Goal: Contribute content: Add original content to the website for others to see

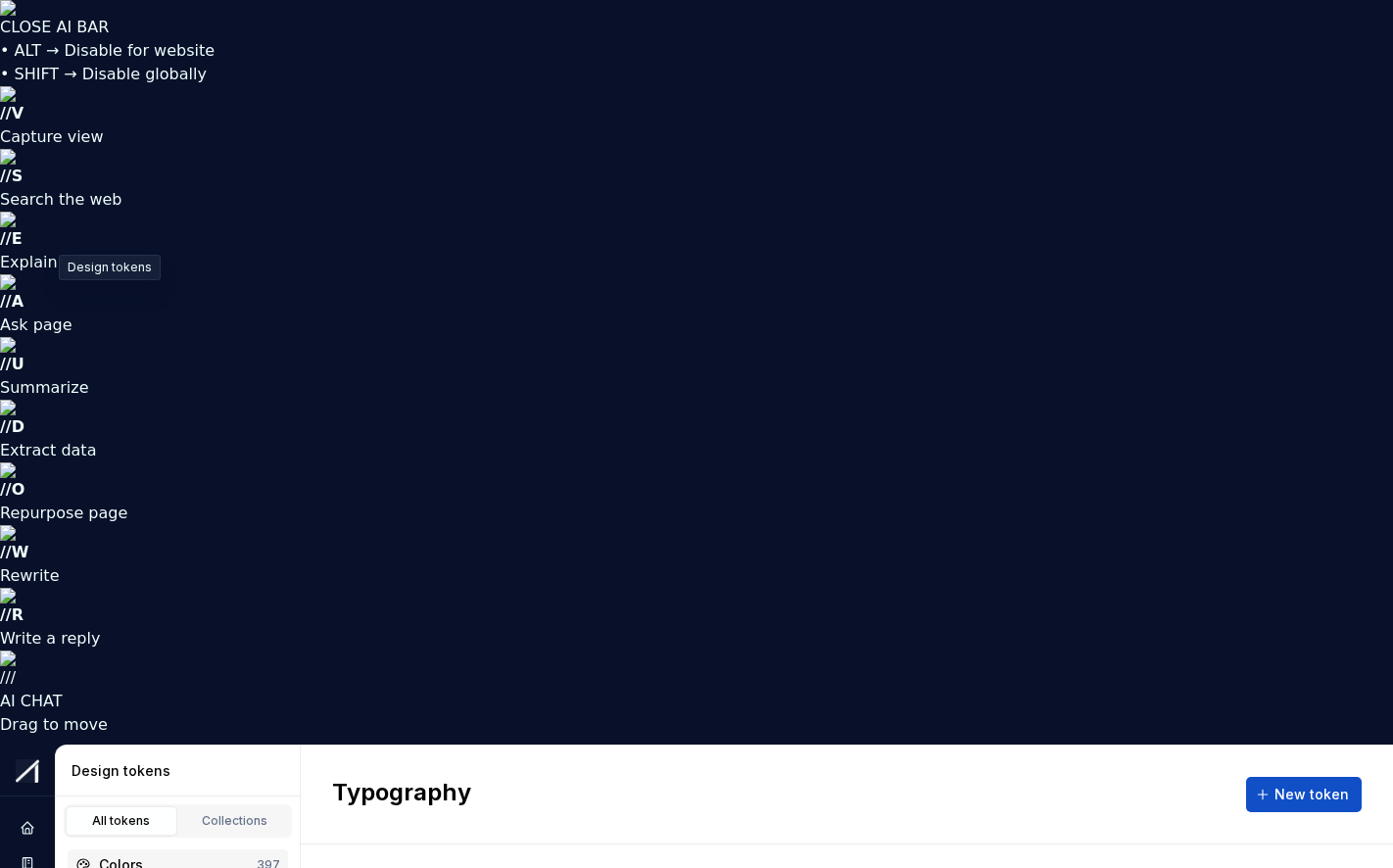
click at [114, 855] on div "Colors" at bounding box center [177, 865] width 158 height 20
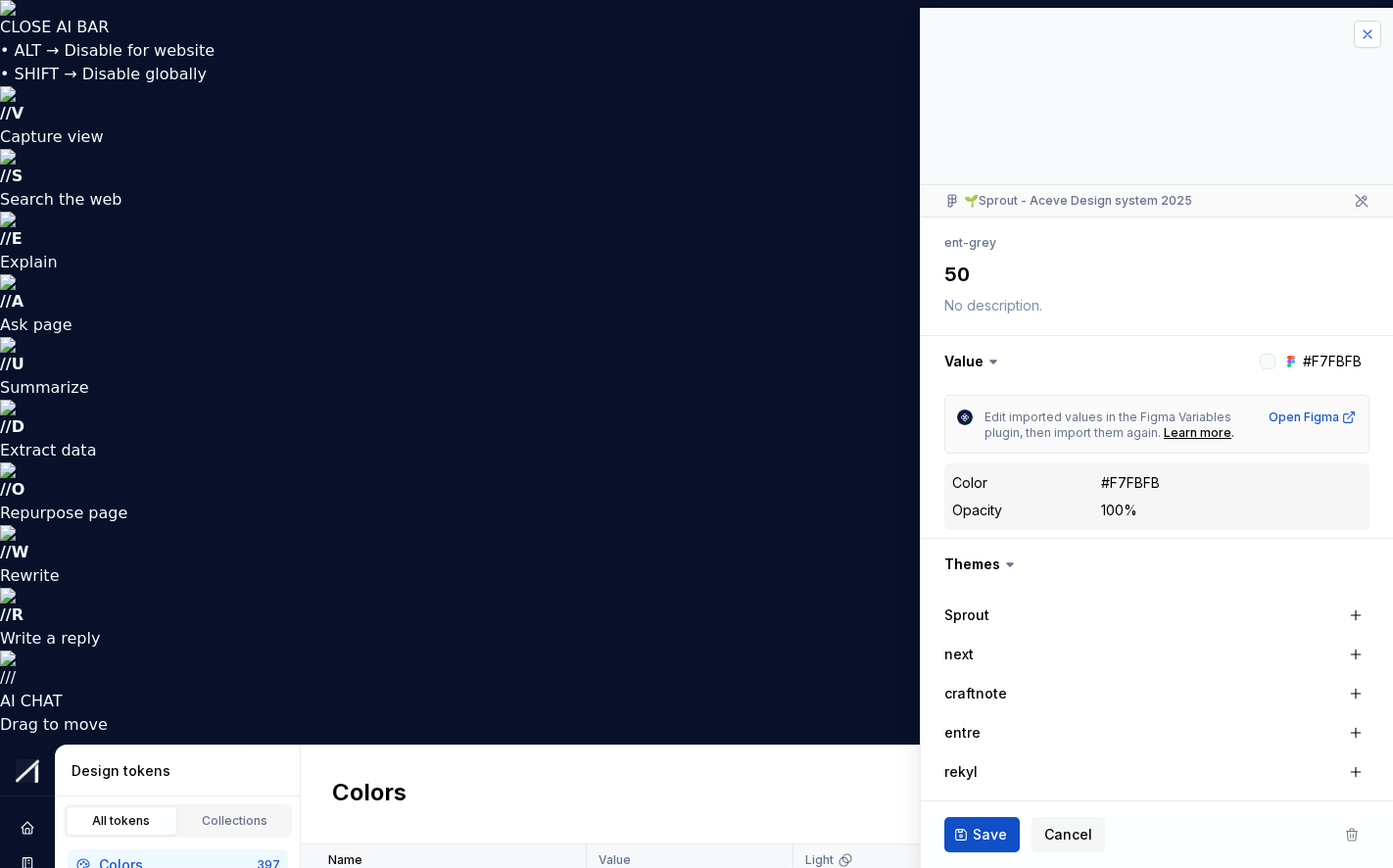
click at [1319, 37] on button "button" at bounding box center [1367, 35] width 28 height 28
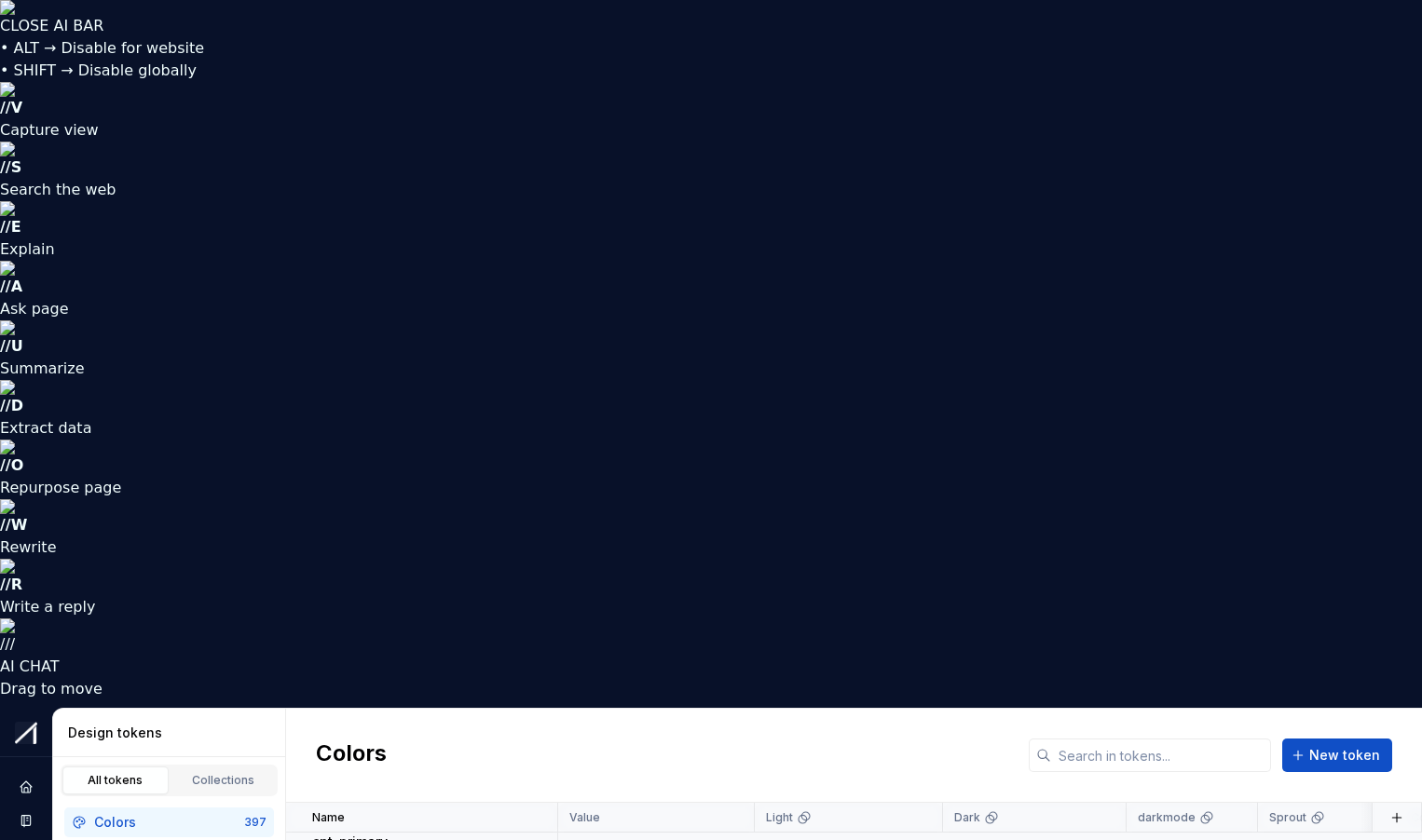
scroll to position [17607, 0]
click at [533, 821] on button "button" at bounding box center [534, 849] width 26 height 26
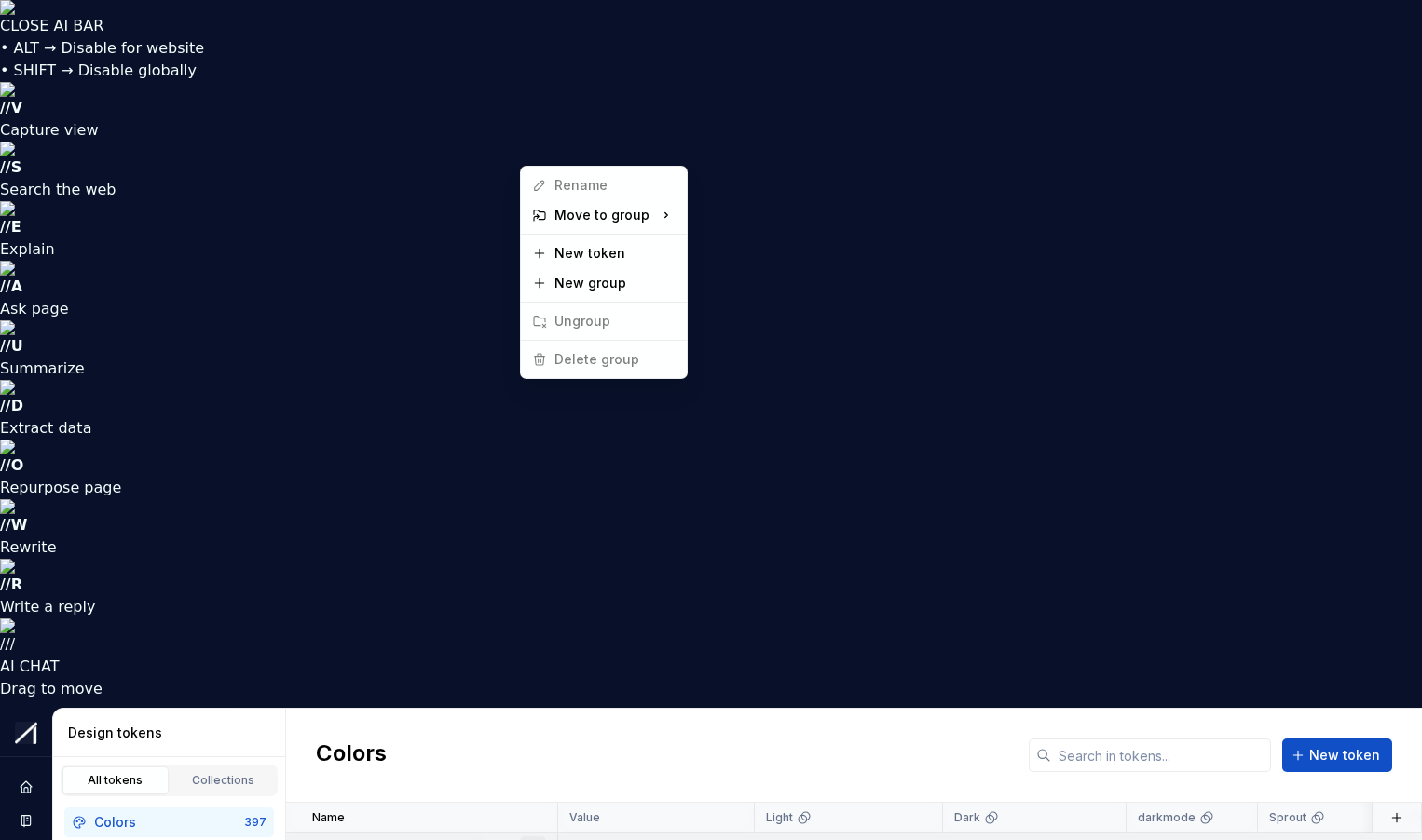
click at [533, 821] on button "button" at bounding box center [534, 849] width 26 height 26
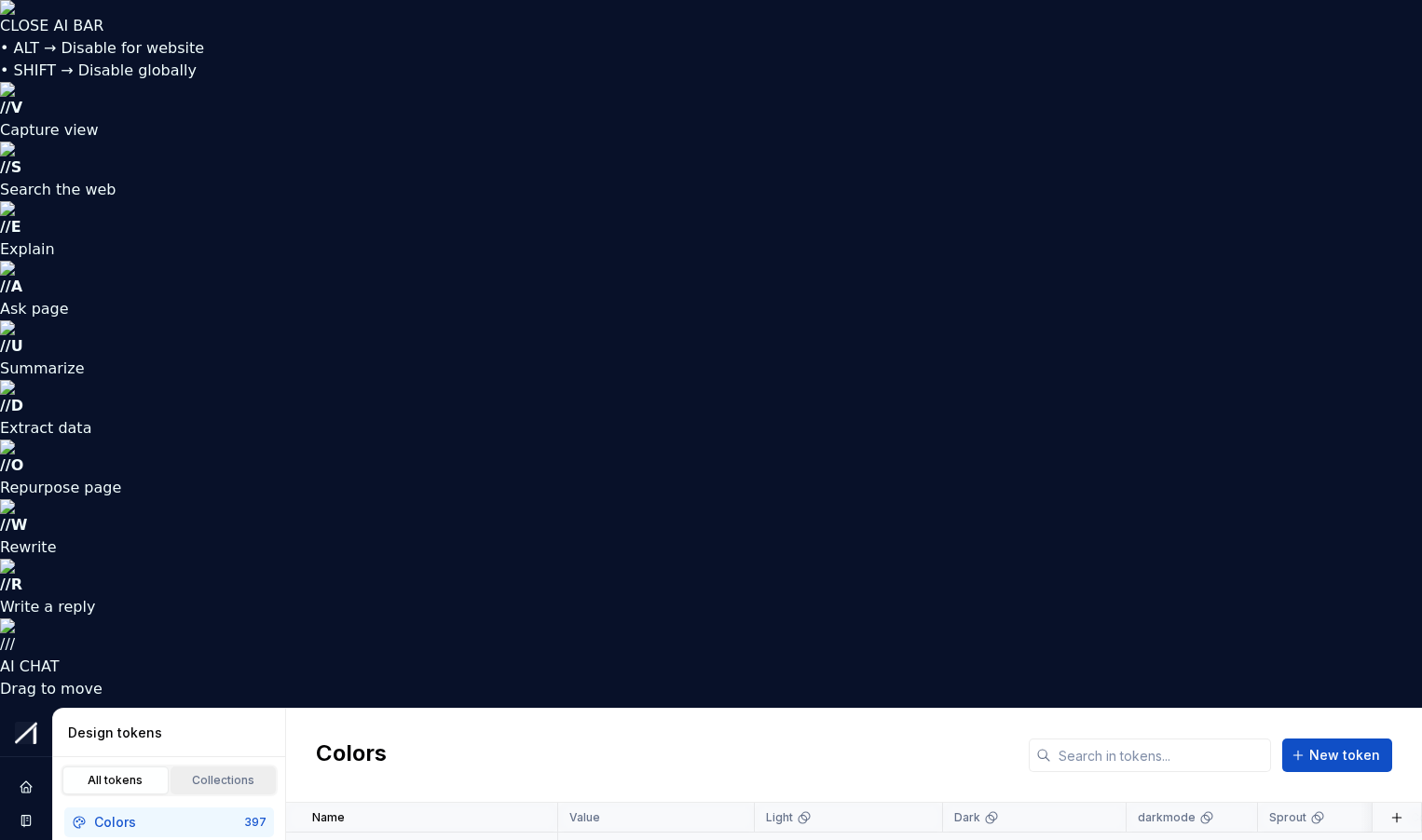
click at [199, 774] on div "Collections" at bounding box center [223, 781] width 93 height 15
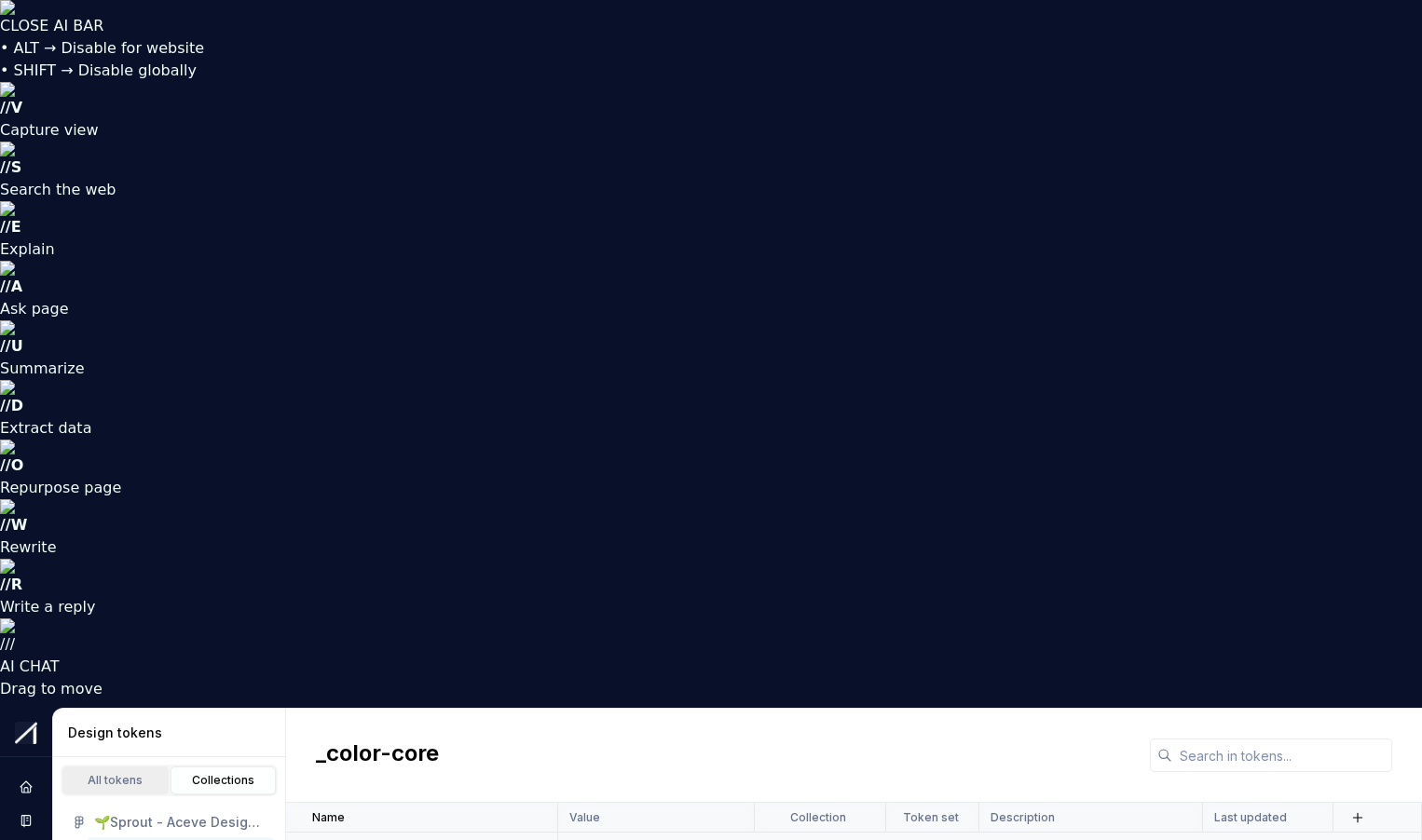
click at [103, 767] on link "All tokens" at bounding box center [115, 781] width 106 height 28
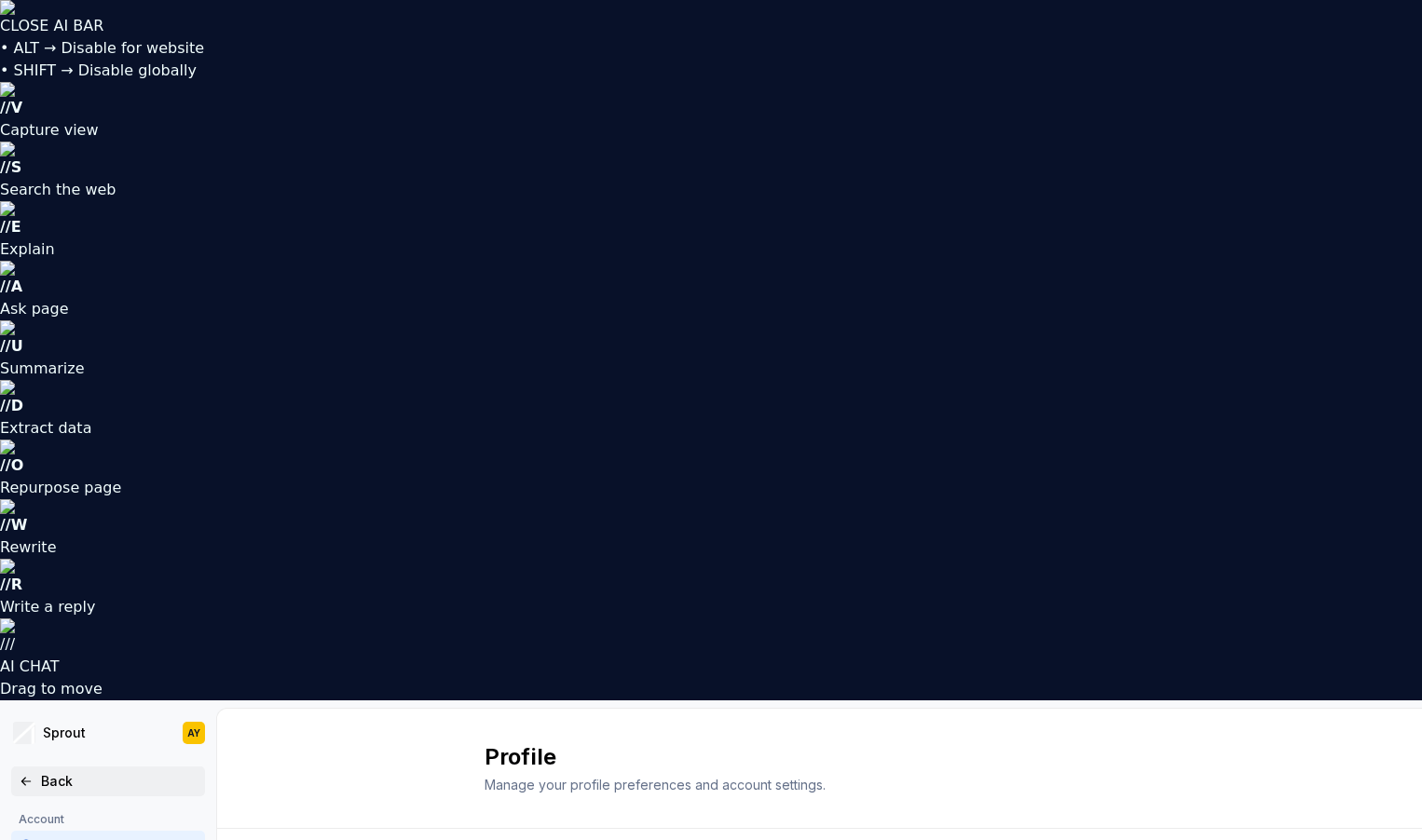
click at [26, 775] on icon at bounding box center [26, 782] width 15 height 15
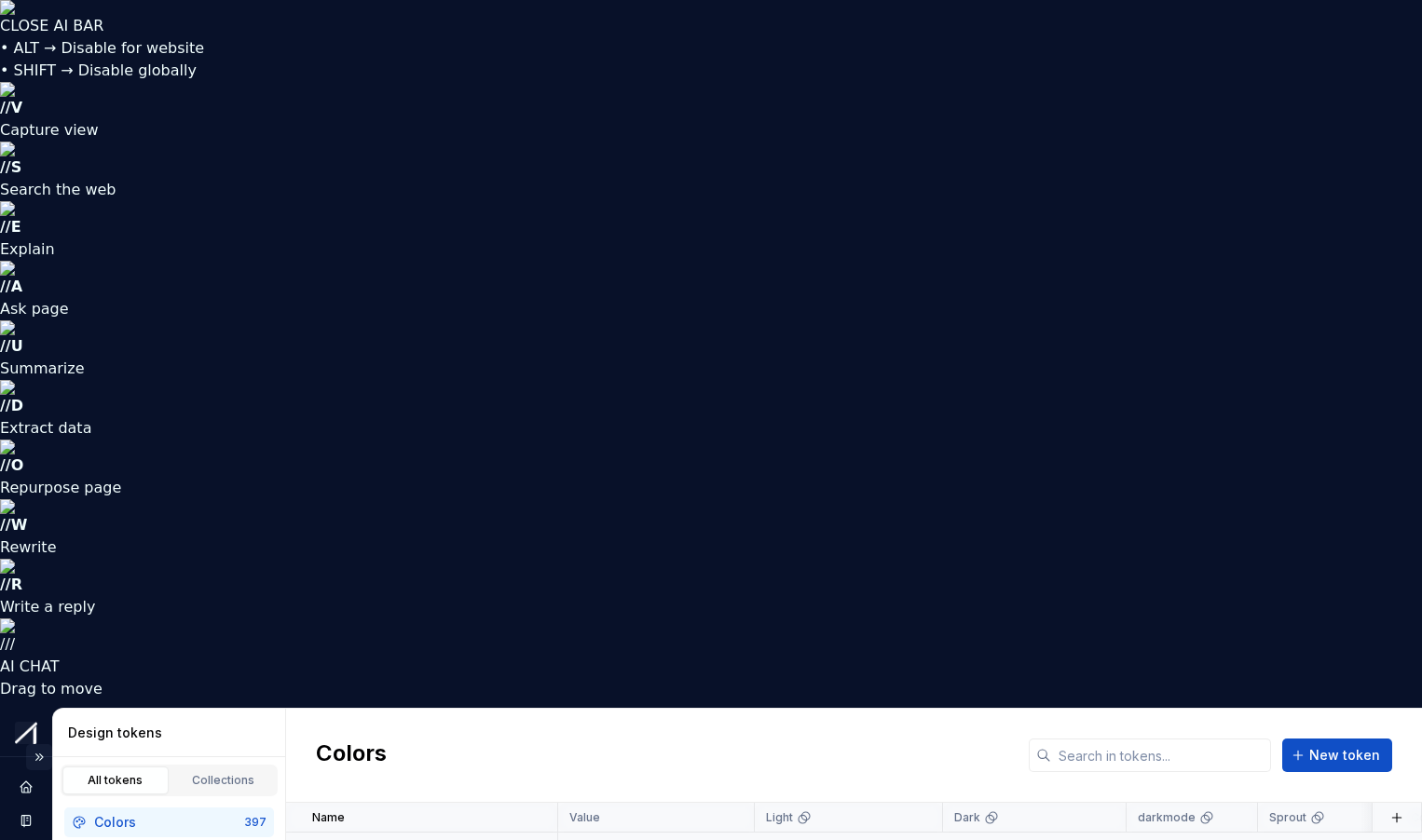
click at [34, 744] on button "Expand sidebar" at bounding box center [40, 758] width 26 height 26
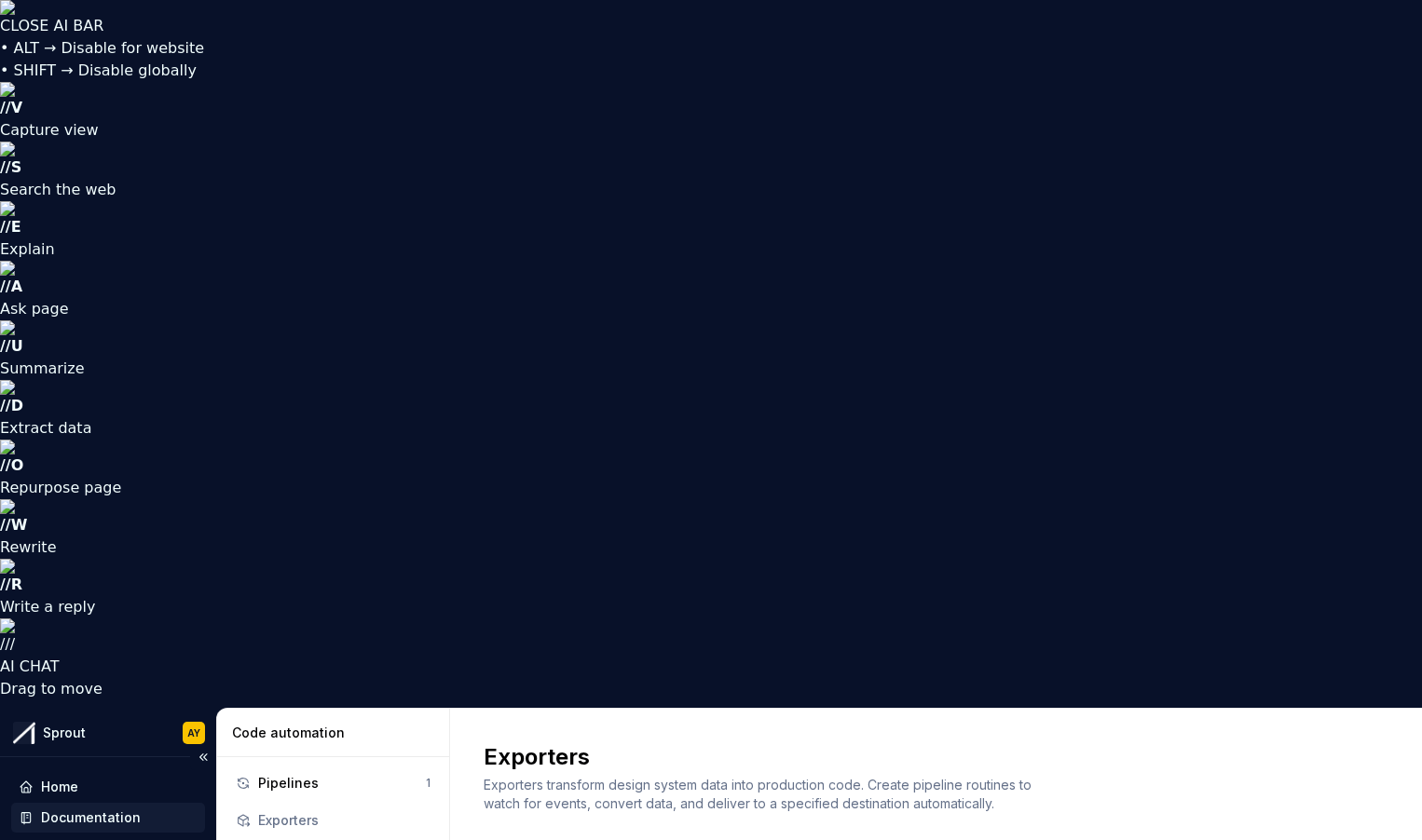
click at [93, 809] on div "Documentation" at bounding box center [90, 818] width 99 height 19
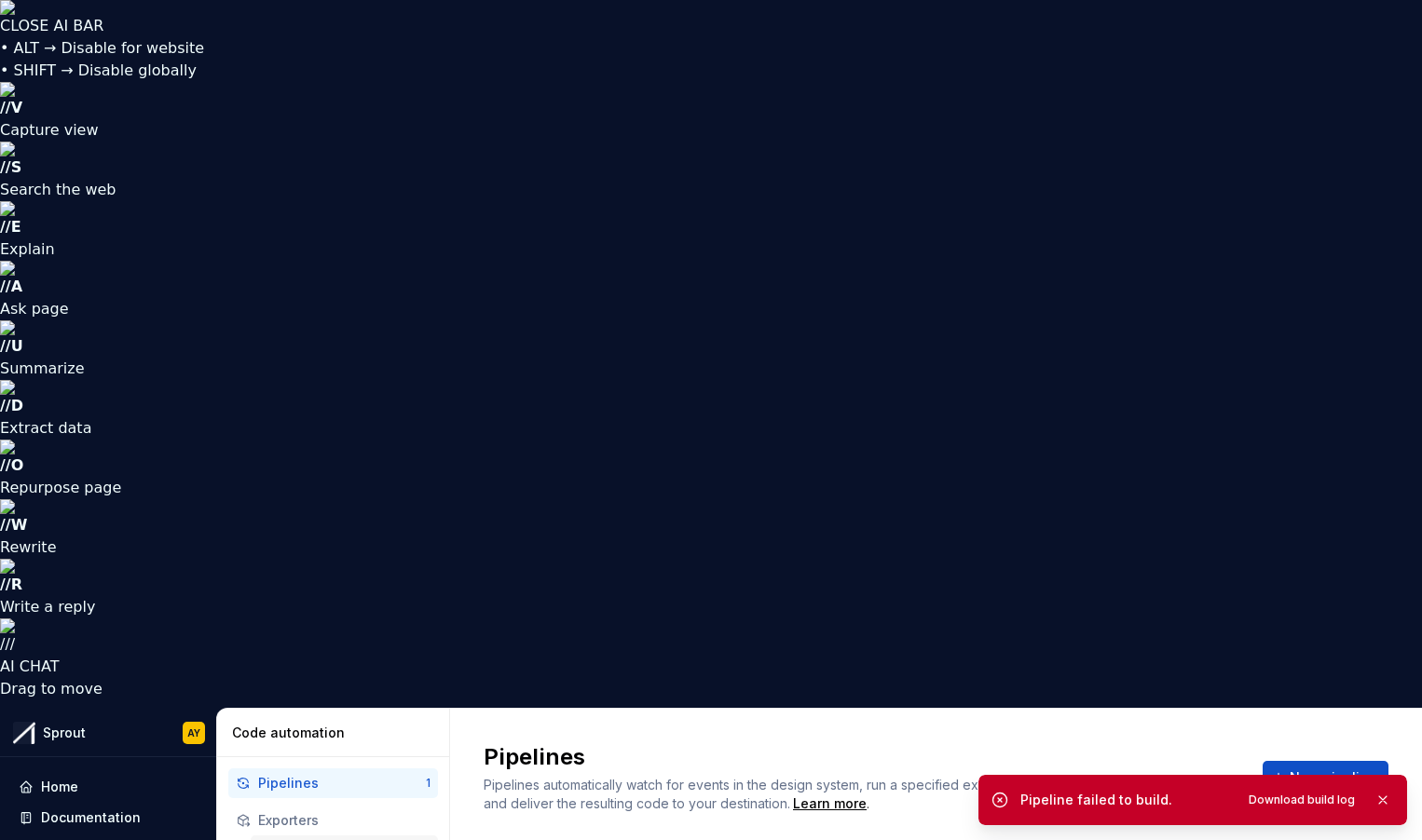
click at [314, 821] on div "Assets" at bounding box center [341, 850] width 165 height 19
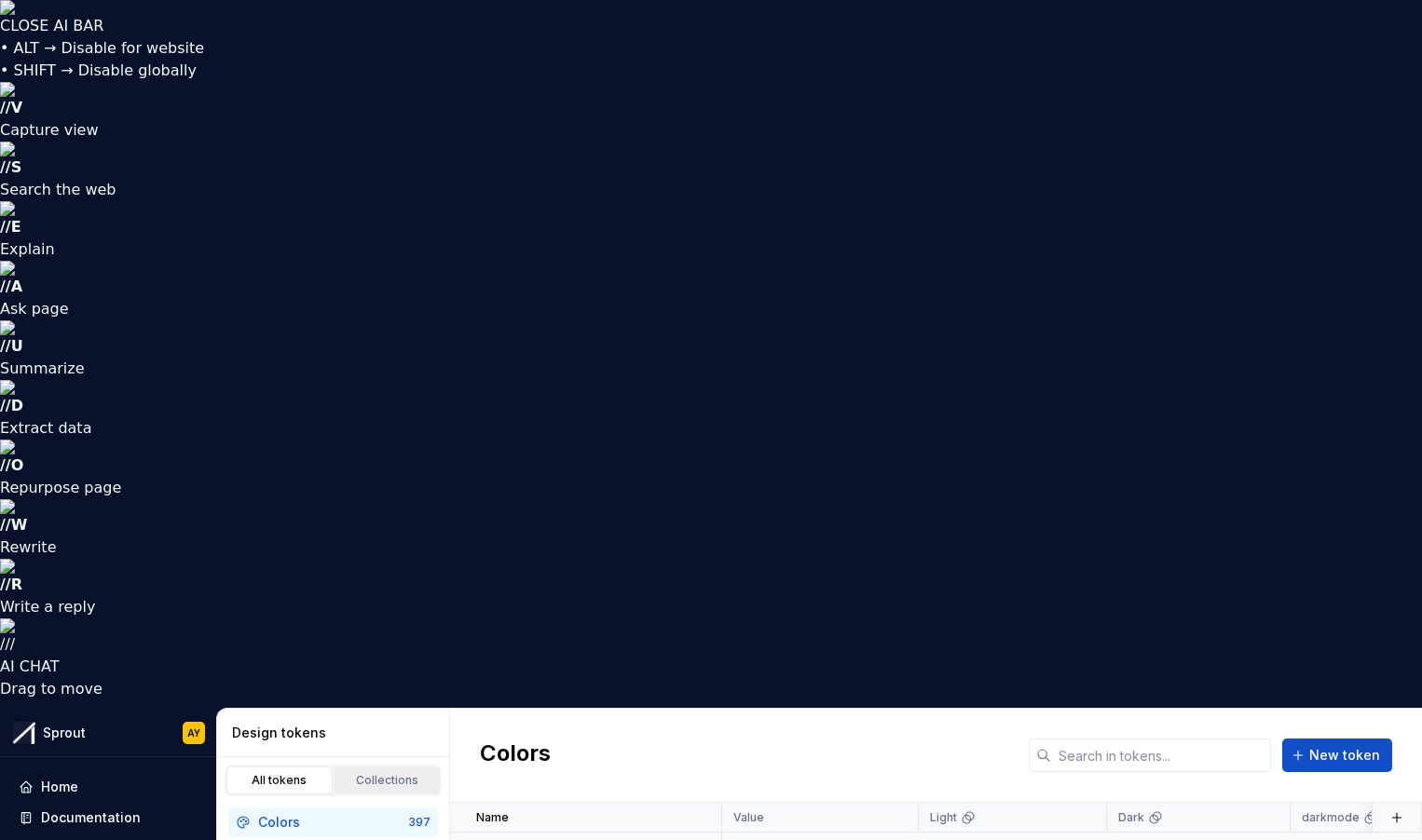
click at [391, 774] on div "Collections" at bounding box center [387, 781] width 93 height 15
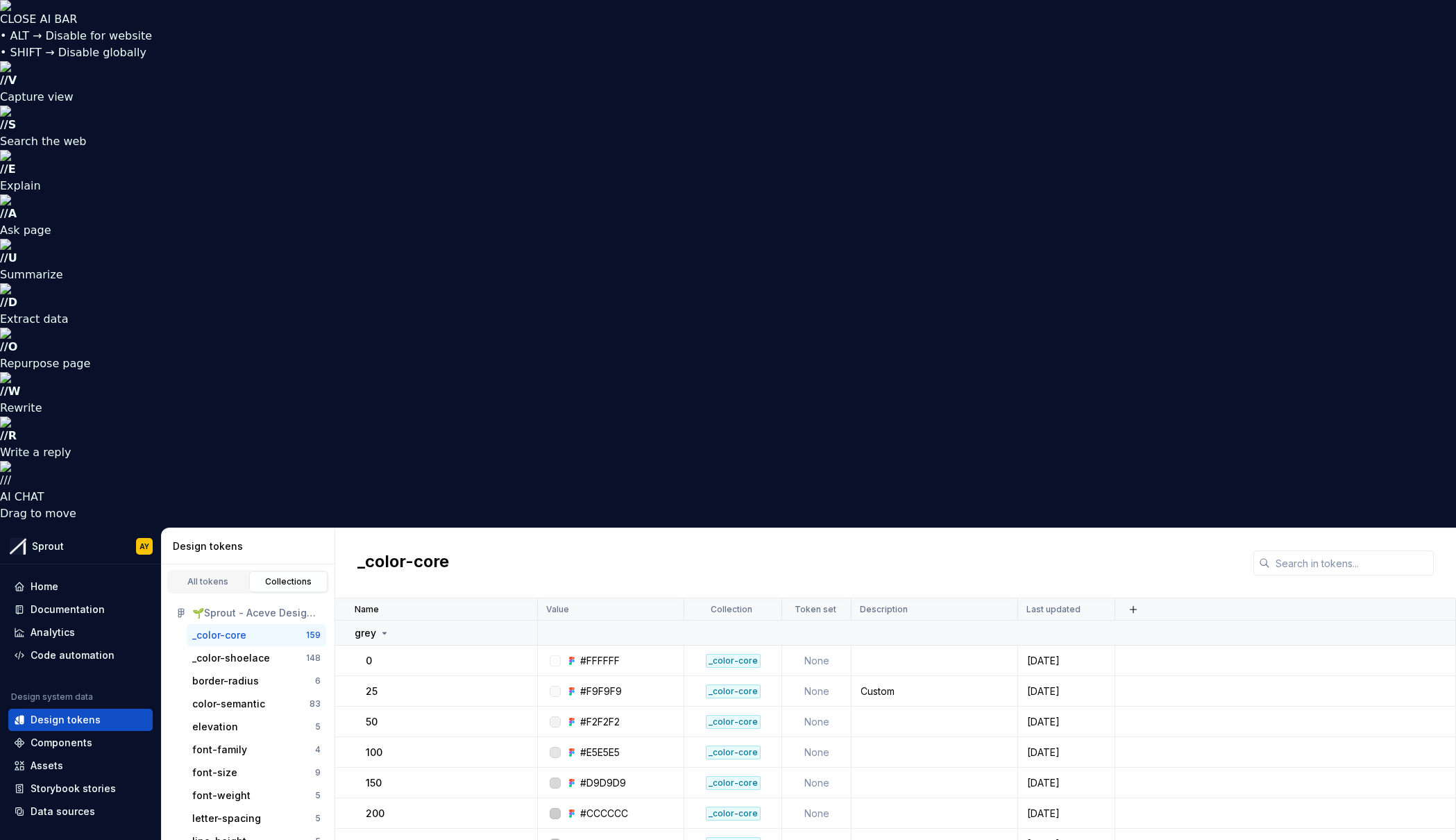
click at [312, 612] on div "159" at bounding box center [313, 635] width 15 height 11
click at [316, 612] on div "159" at bounding box center [313, 635] width 15 height 11
click at [216, 576] on div "All tokens" at bounding box center [208, 582] width 69 height 11
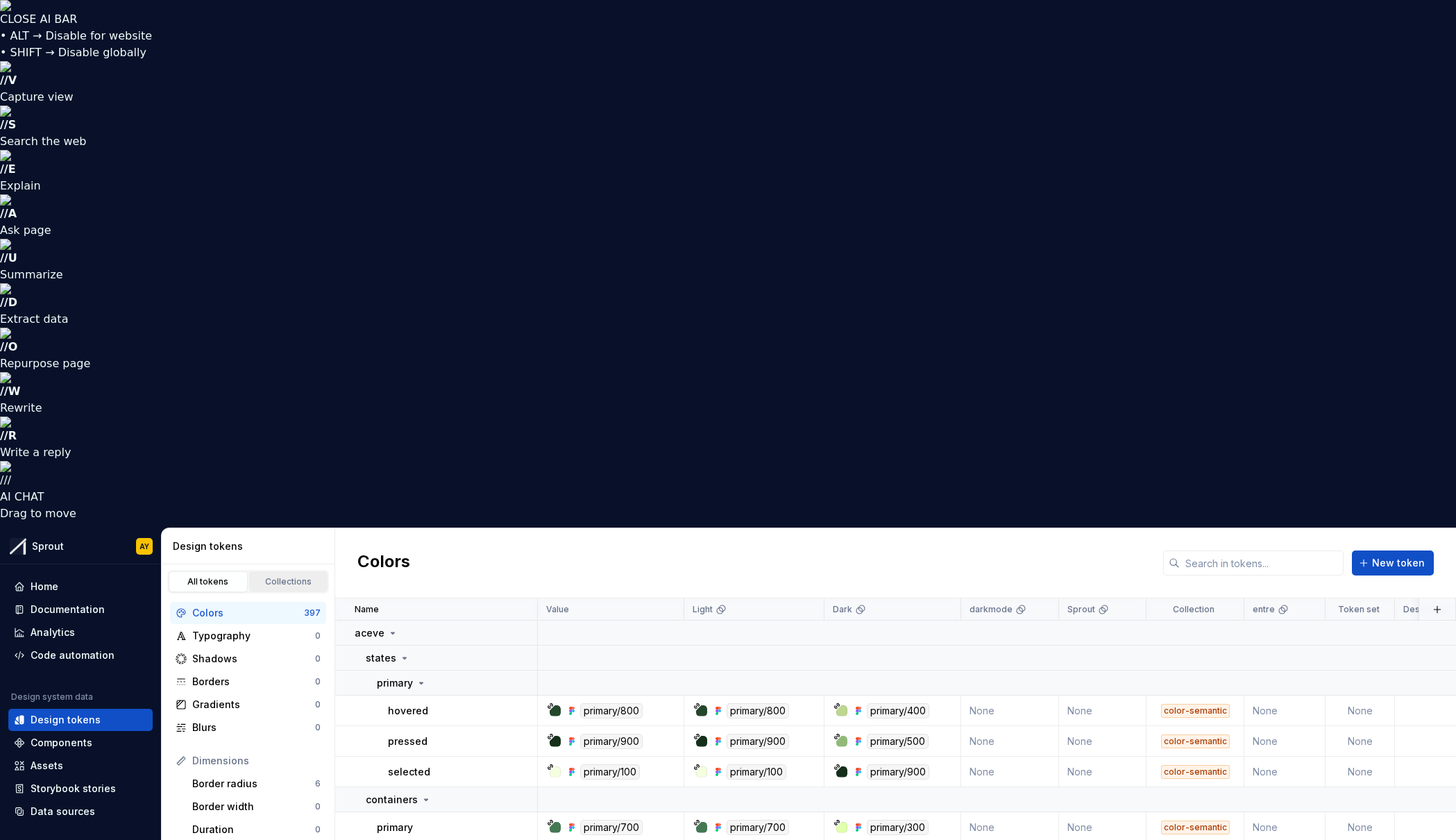
click at [283, 576] on div "Collections" at bounding box center [288, 582] width 69 height 11
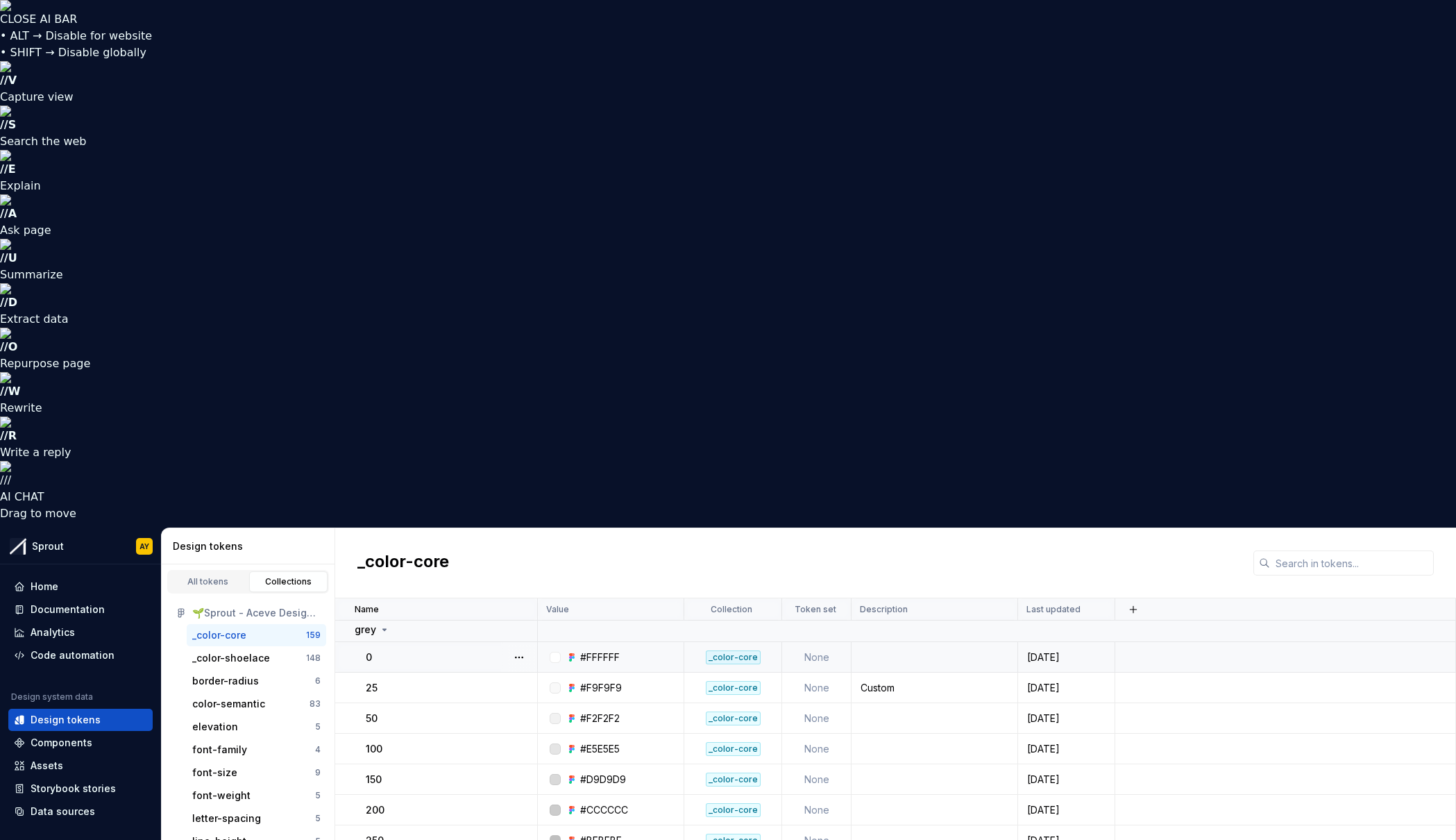
scroll to position [6, 0]
click at [510, 612] on button "button" at bounding box center [519, 655] width 20 height 20
click at [550, 161] on div "Open detail" at bounding box center [580, 161] width 90 height 14
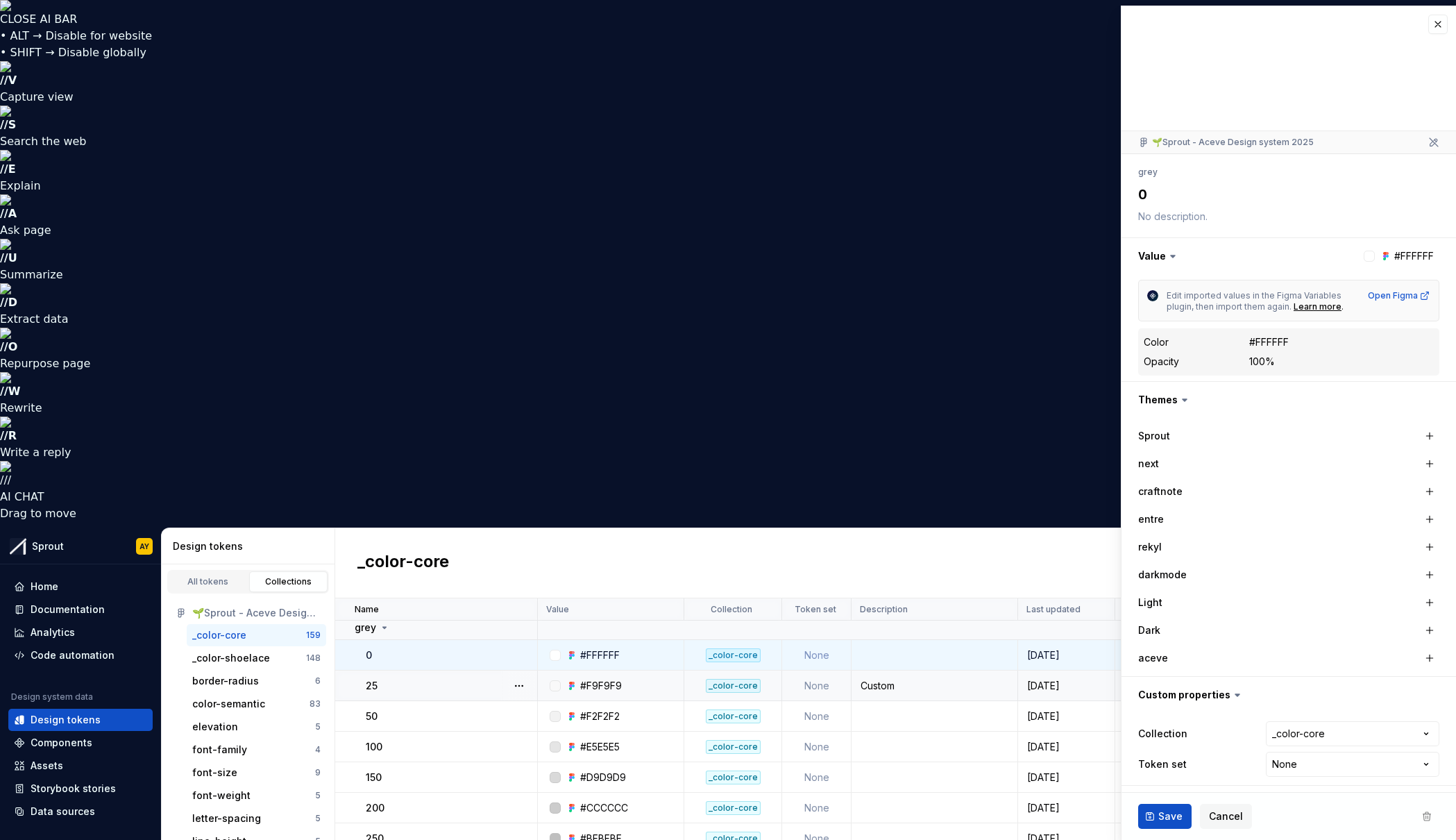
type textarea "*"
click at [935, 20] on button "button" at bounding box center [1438, 23] width 20 height 20
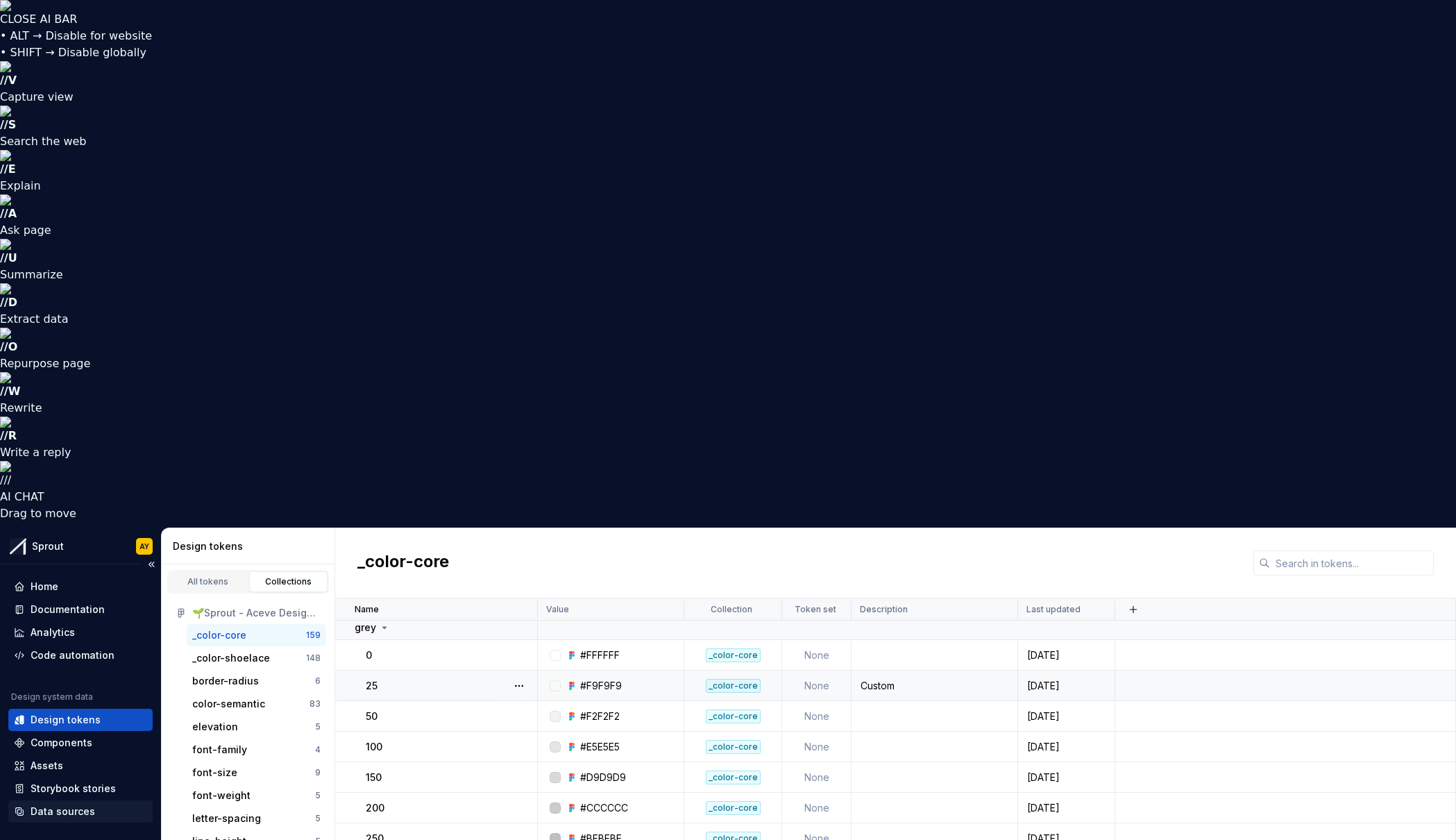
click at [67, 612] on div "Data sources" at bounding box center [63, 812] width 65 height 14
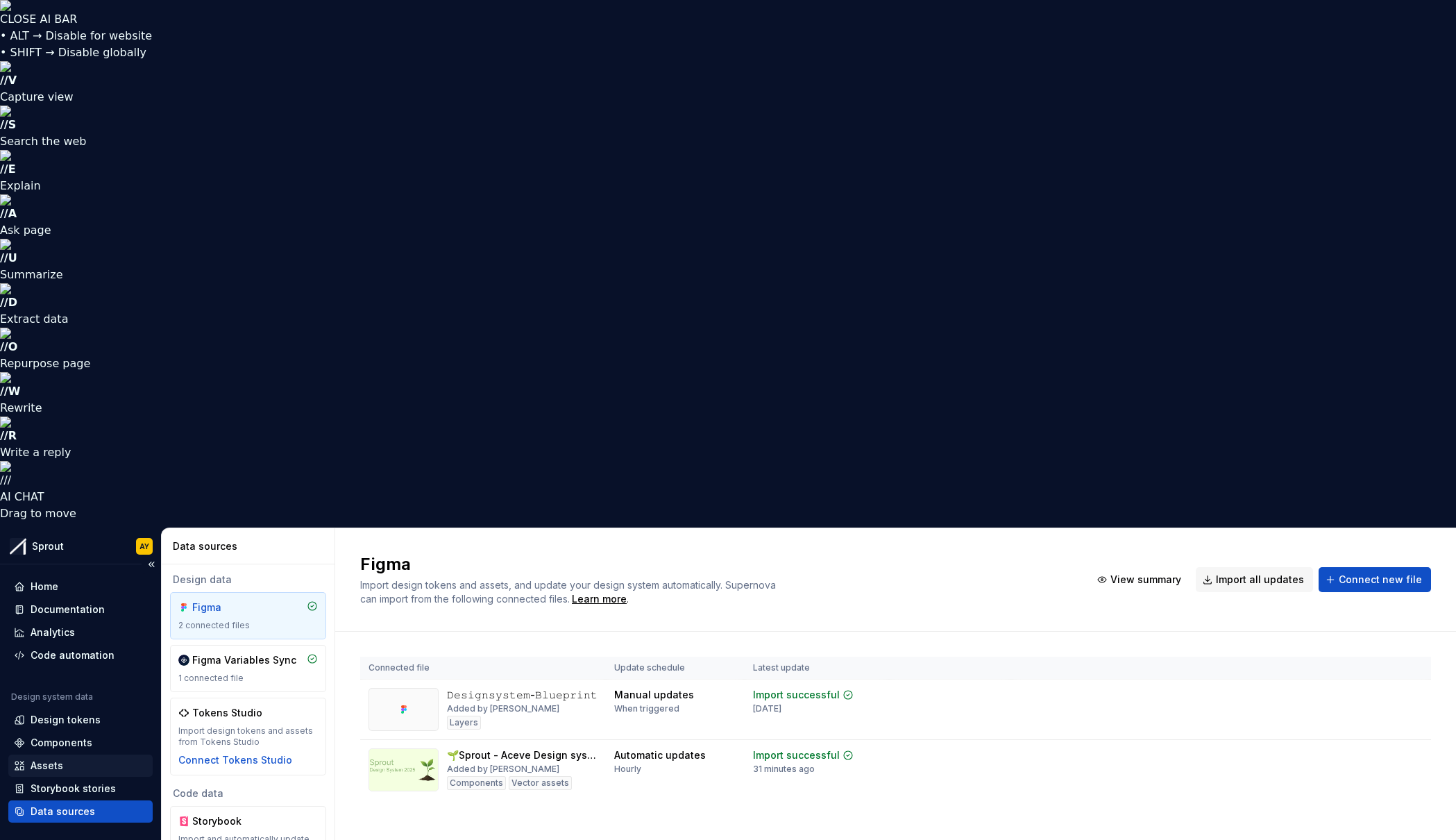
click at [51, 612] on div "Assets" at bounding box center [47, 766] width 32 height 14
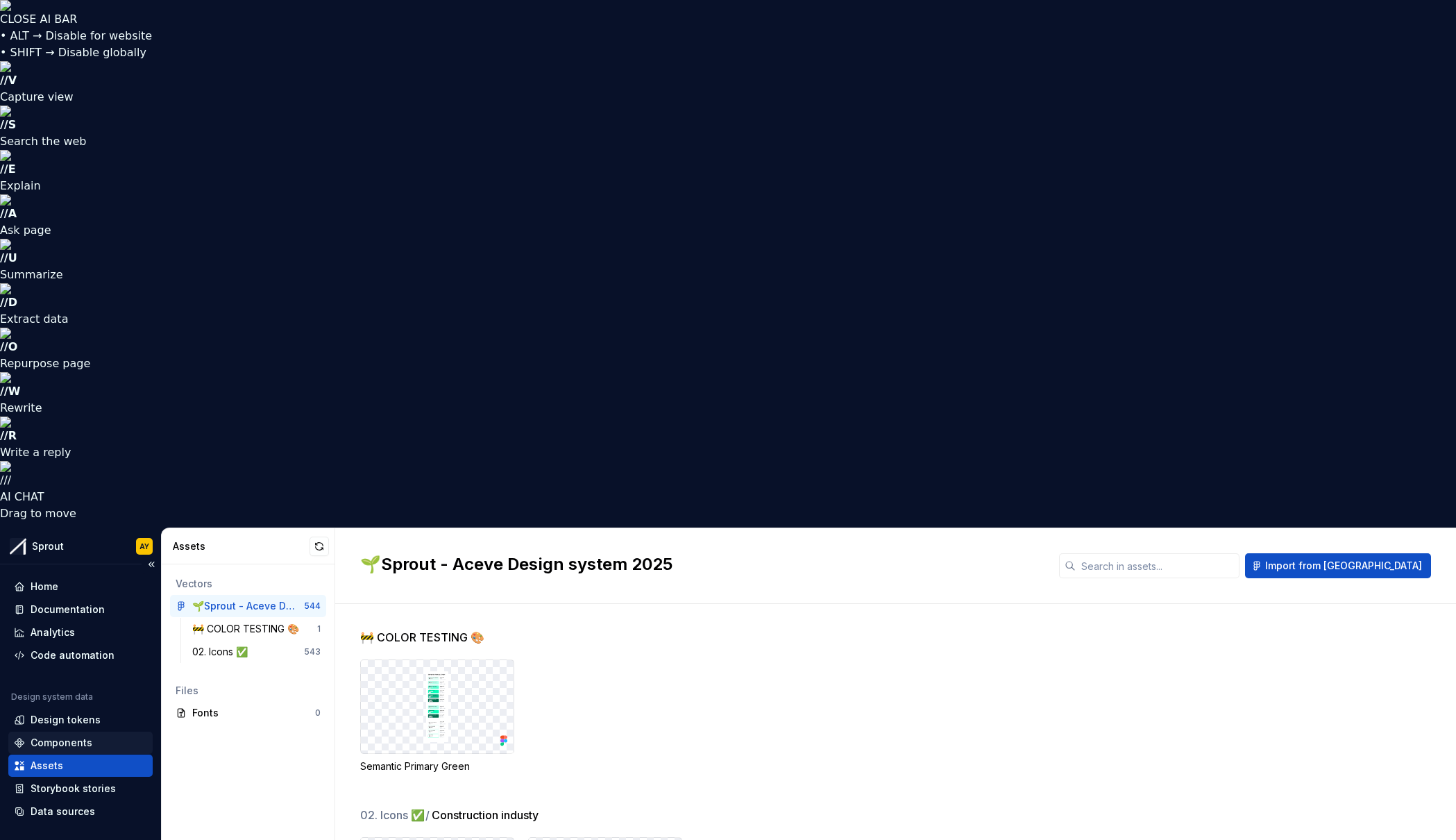
click at [54, 612] on div "Components" at bounding box center [61, 743] width 62 height 14
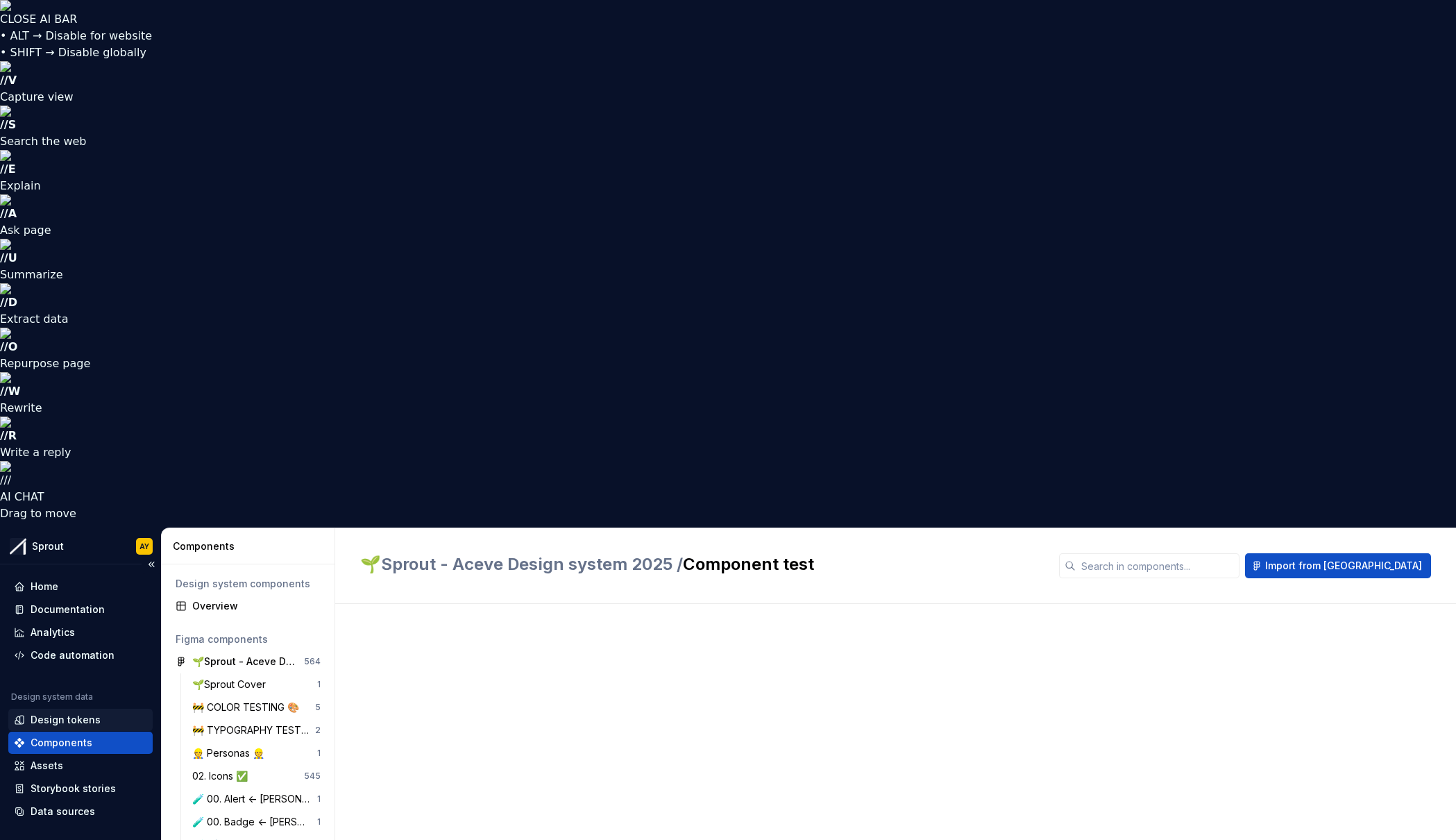
click at [60, 612] on div "Design tokens" at bounding box center [65, 720] width 70 height 14
